Goal: Find specific page/section: Find specific page/section

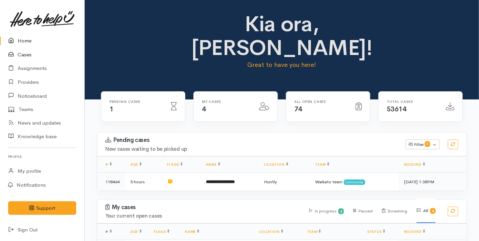
click at [33, 53] on link "Cases" at bounding box center [42, 55] width 84 height 14
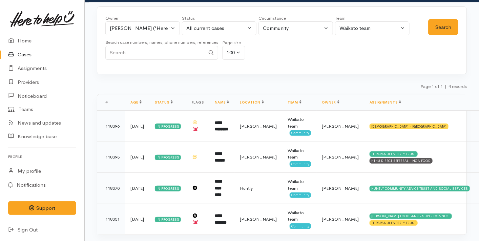
scroll to position [42, 0]
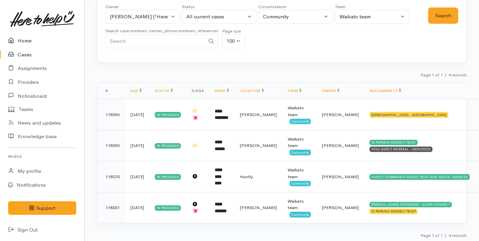
click at [29, 40] on link "Home" at bounding box center [42, 41] width 84 height 14
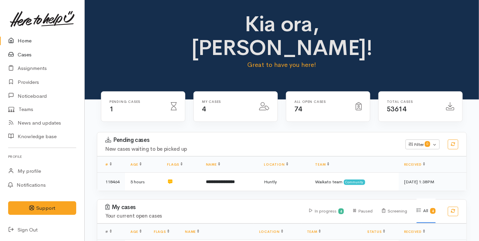
click at [24, 53] on link "Cases" at bounding box center [42, 55] width 84 height 14
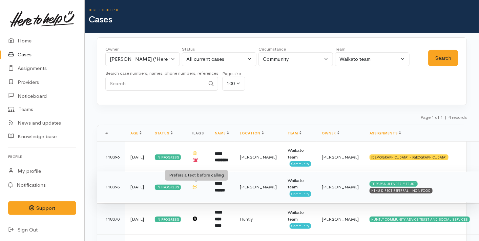
click at [197, 184] on icon at bounding box center [195, 186] width 4 height 4
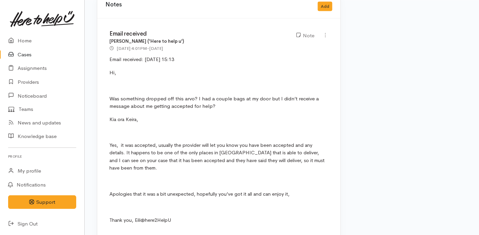
scroll to position [1479, 0]
click at [40, 39] on link "Home" at bounding box center [42, 41] width 84 height 14
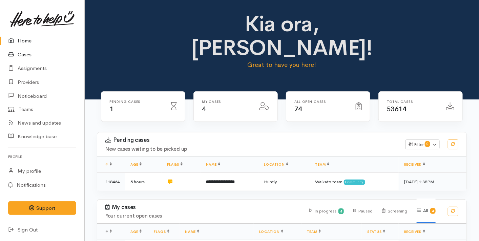
click at [23, 53] on link "Cases" at bounding box center [42, 55] width 84 height 14
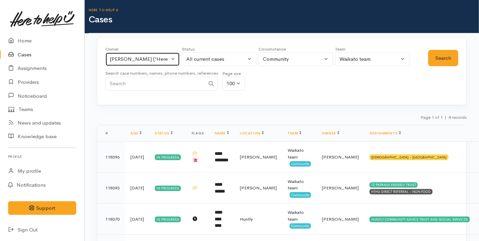
click at [152, 62] on div "Eilidh Botha ('Here to help u')" at bounding box center [140, 59] width 60 height 8
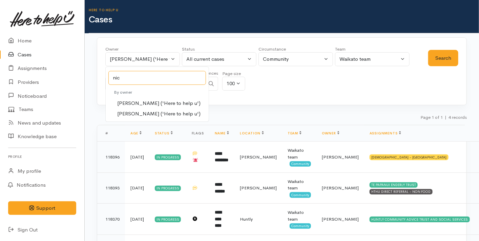
type input "nic"
click at [151, 110] on span "[PERSON_NAME] ('Here to help u')" at bounding box center [158, 114] width 83 height 8
select select "2314"
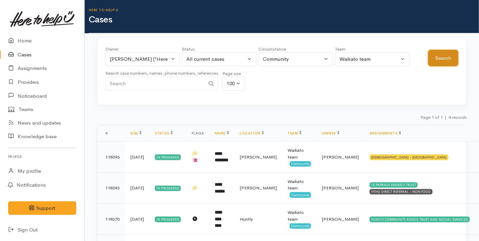
click at [439, 57] on button "Search" at bounding box center [443, 58] width 30 height 17
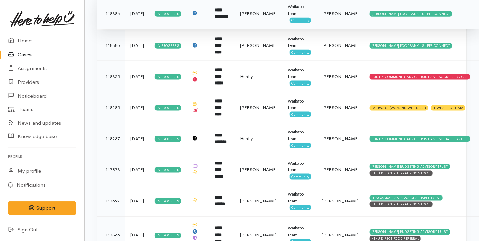
scroll to position [326, 0]
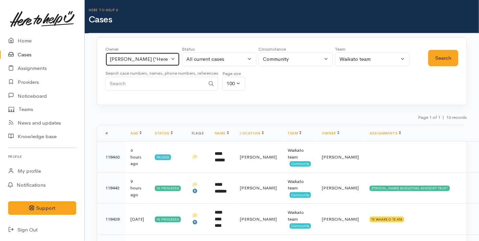
click at [128, 59] on div "[PERSON_NAME] ('Here to help u')" at bounding box center [140, 59] width 60 height 8
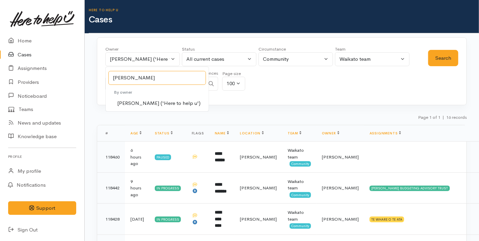
type input "kyl"
click at [139, 100] on span "[PERSON_NAME] ('Here to help u')" at bounding box center [158, 103] width 83 height 8
select select "1759"
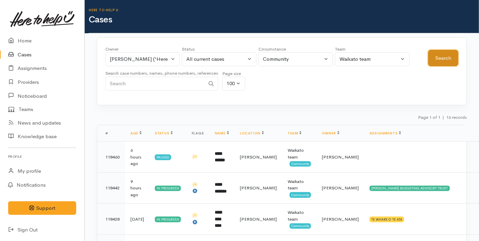
click at [441, 58] on button "Search" at bounding box center [443, 58] width 30 height 17
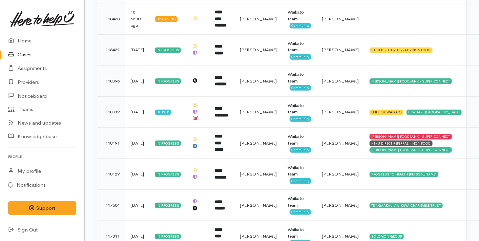
scroll to position [201, 0]
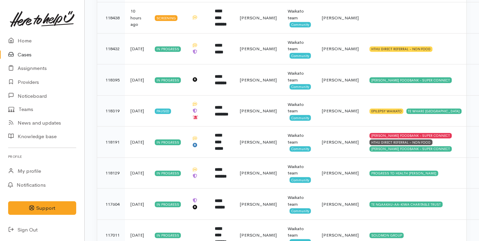
click at [346, 68] on td "[PERSON_NAME]" at bounding box center [341, 79] width 48 height 31
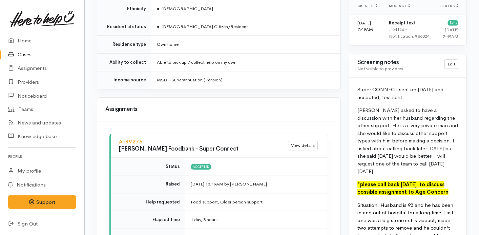
scroll to position [621, 0]
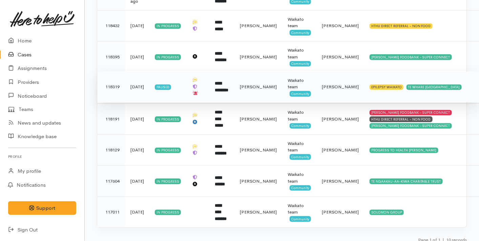
scroll to position [228, 0]
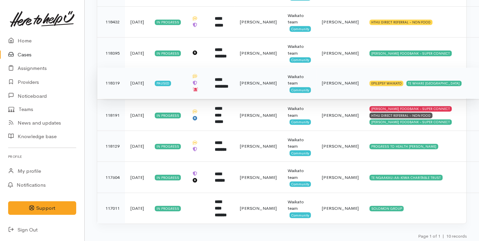
click at [252, 78] on td "[PERSON_NAME]" at bounding box center [259, 82] width 48 height 31
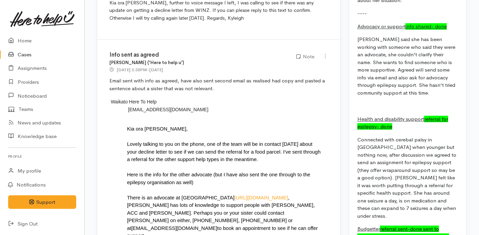
scroll to position [1679, 0]
